Goal: Information Seeking & Learning: Find specific fact

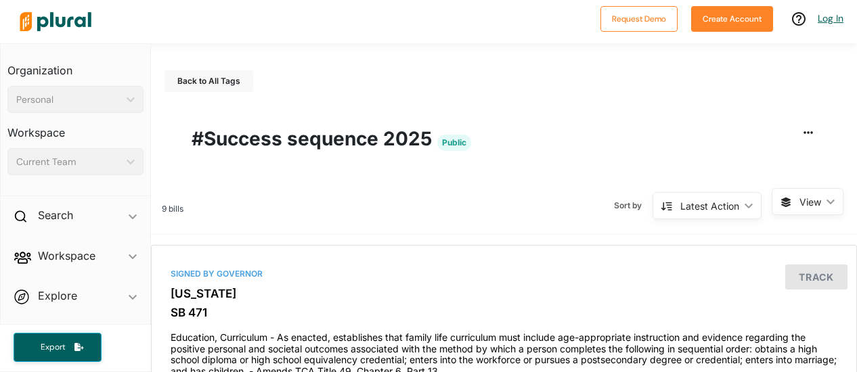
click at [832, 16] on link "Log In" at bounding box center [830, 18] width 26 height 12
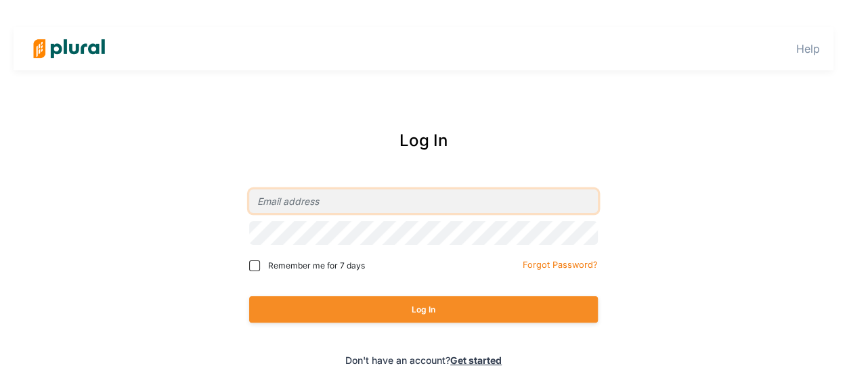
type input "[EMAIL_ADDRESS][DOMAIN_NAME]"
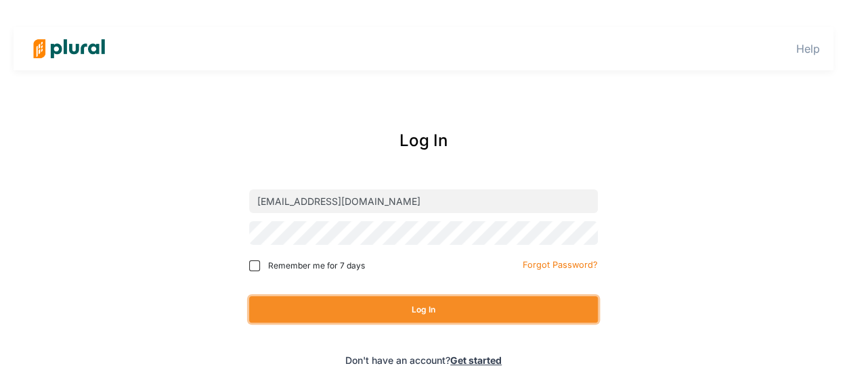
click at [340, 308] on button "Log In" at bounding box center [423, 309] width 348 height 26
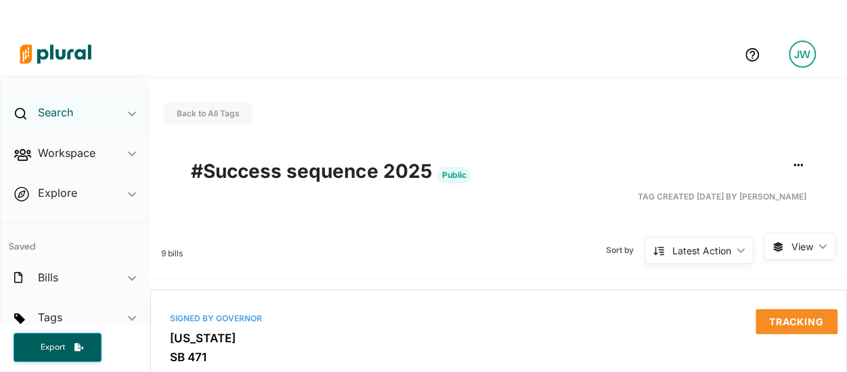
click at [66, 114] on h2 "Search" at bounding box center [55, 112] width 35 height 15
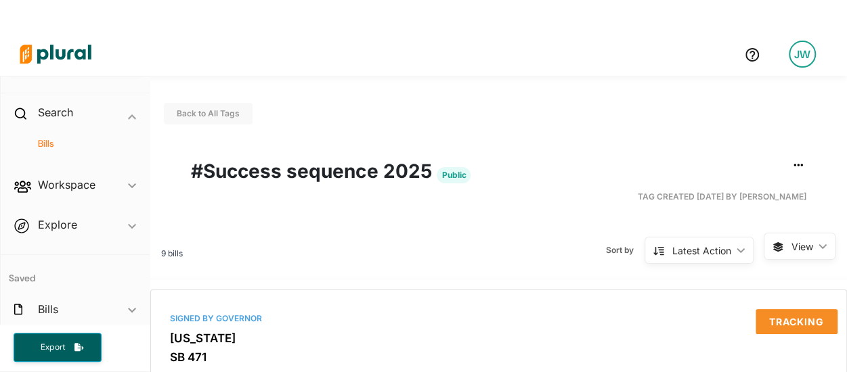
click at [41, 137] on h4 "Bills" at bounding box center [78, 143] width 115 height 13
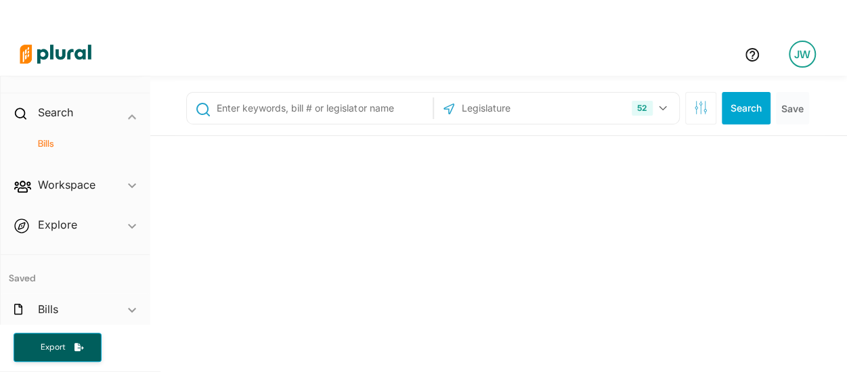
click at [227, 112] on input "text" at bounding box center [321, 108] width 213 height 26
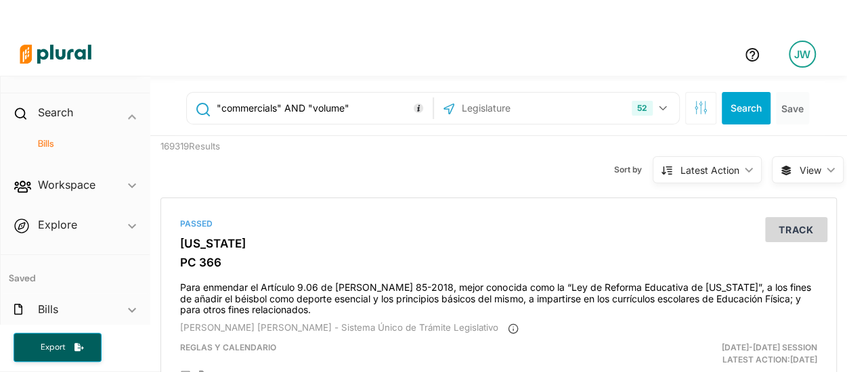
type input ""commercials" AND "volume""
click at [749, 108] on button "Search" at bounding box center [745, 108] width 49 height 32
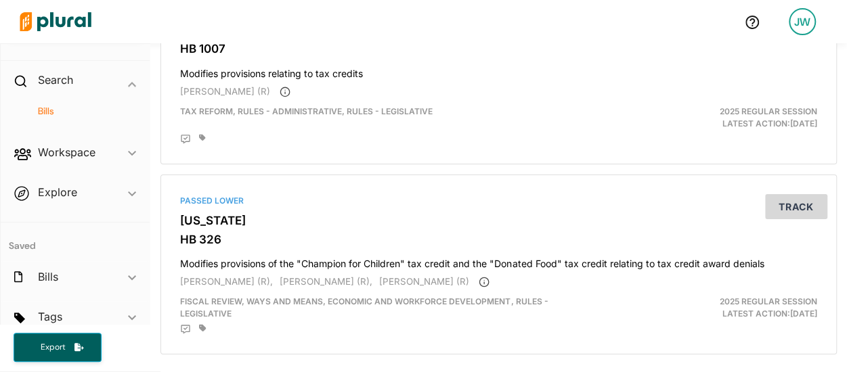
scroll to position [2328, 0]
